Goal: Task Accomplishment & Management: Use online tool/utility

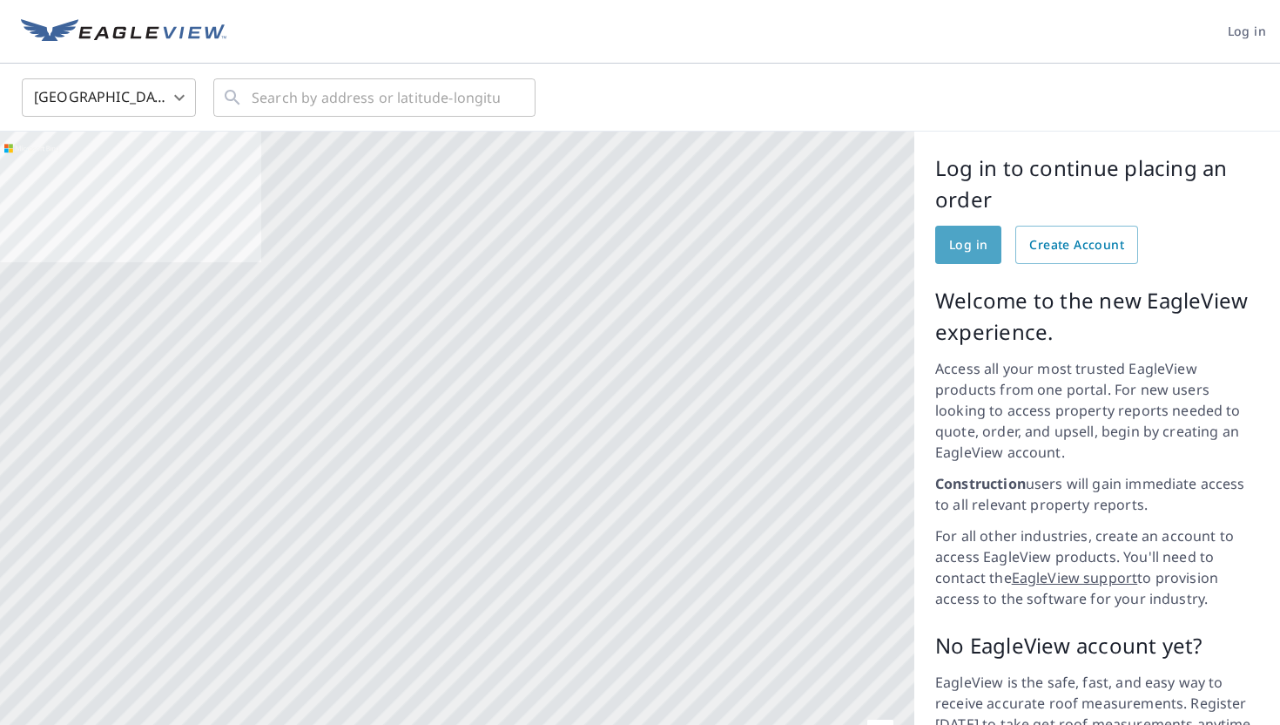
click at [962, 250] on span "Log in" at bounding box center [968, 245] width 38 height 22
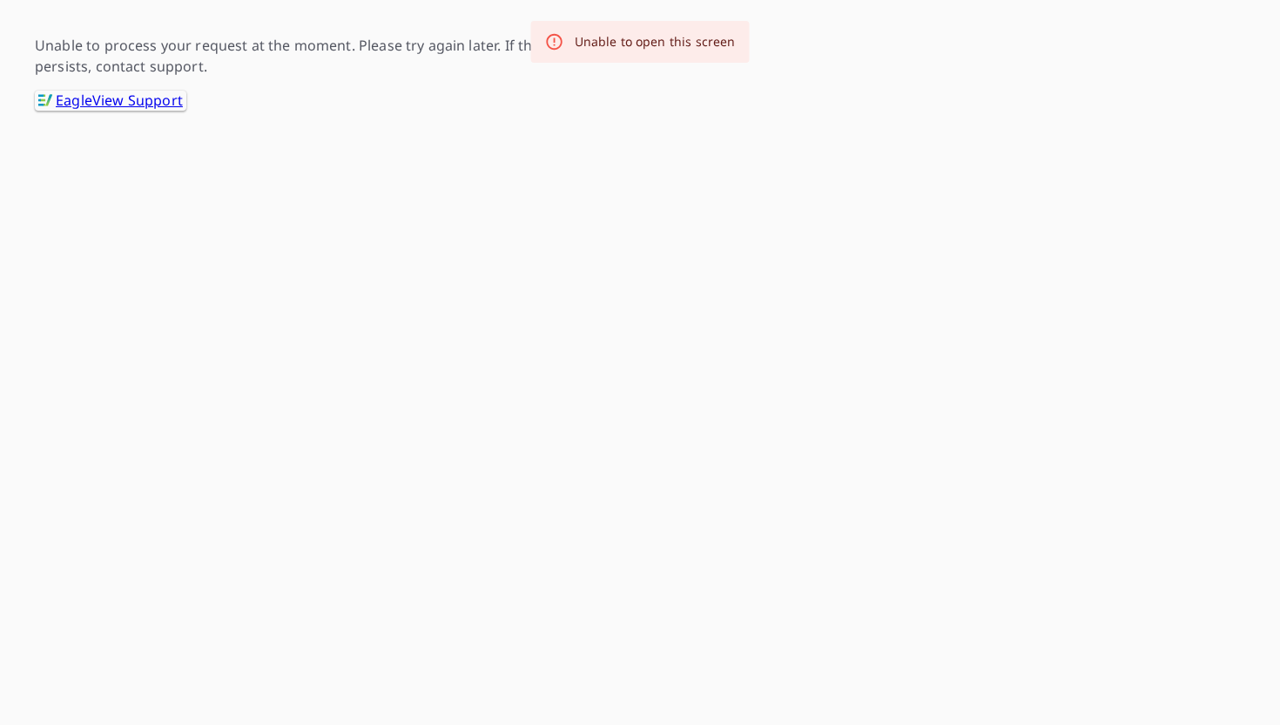
click at [604, 34] on div "Unable to open this screen" at bounding box center [655, 41] width 161 height 17
click at [133, 105] on link ".favicon_svg__cls-1{fill:#8ccc4c}.favicon_svg__cls-2{fill:#0098c5} EagleView Su…" at bounding box center [111, 101] width 152 height 20
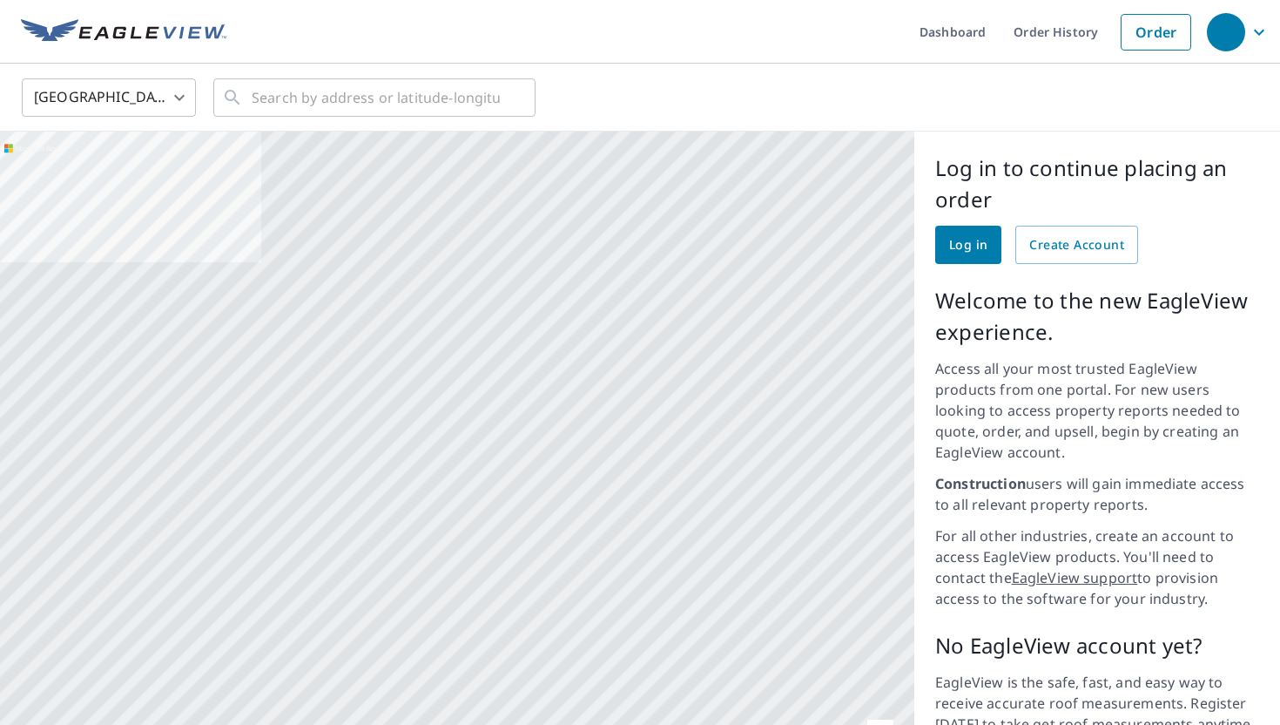
click at [971, 245] on span "Log in" at bounding box center [968, 245] width 38 height 22
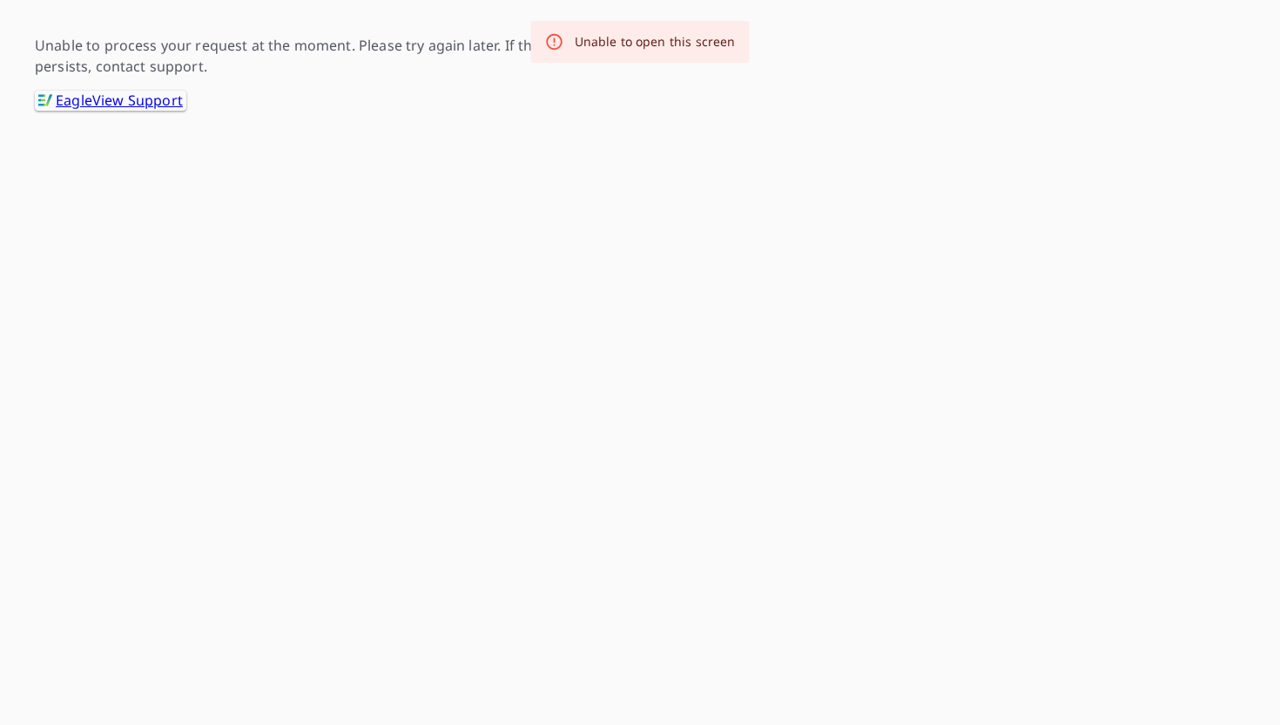
click at [118, 101] on link ".favicon_svg__cls-1{fill:#8ccc4c}.favicon_svg__cls-2{fill:#0098c5} EagleView Su…" at bounding box center [111, 101] width 152 height 20
